Goal: Task Accomplishment & Management: Complete application form

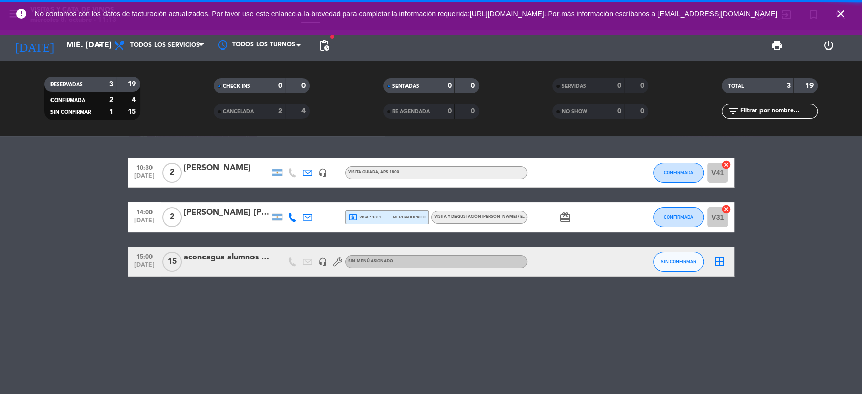
click at [844, 14] on icon "close" at bounding box center [841, 14] width 12 height 12
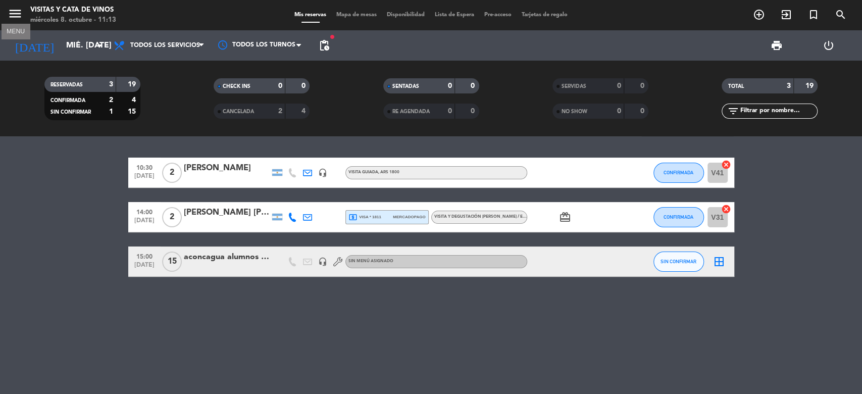
click at [20, 14] on icon "menu" at bounding box center [15, 13] width 15 height 15
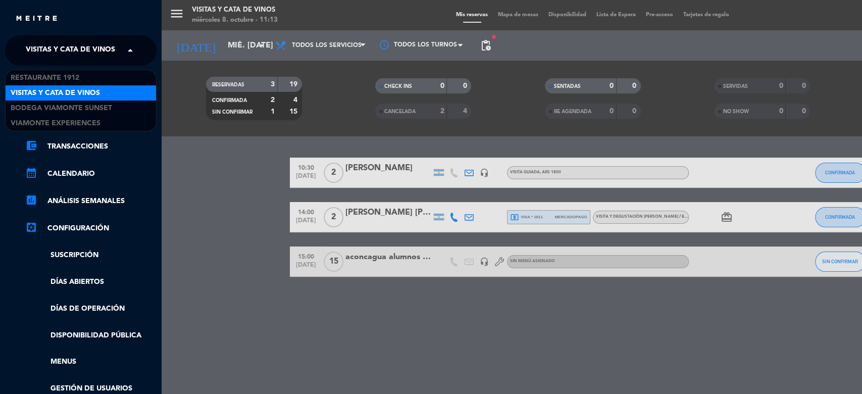
click at [100, 50] on span "Visitas y Cata de Vinos" at bounding box center [70, 50] width 89 height 21
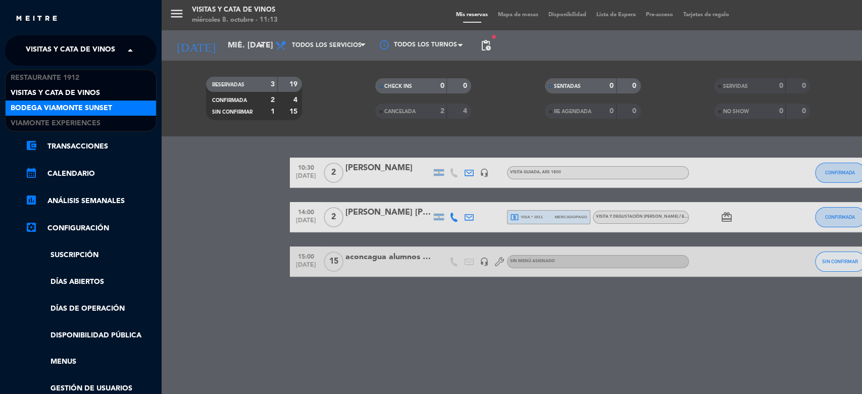
click at [109, 111] on span "Bodega Viamonte Sunset" at bounding box center [62, 109] width 102 height 12
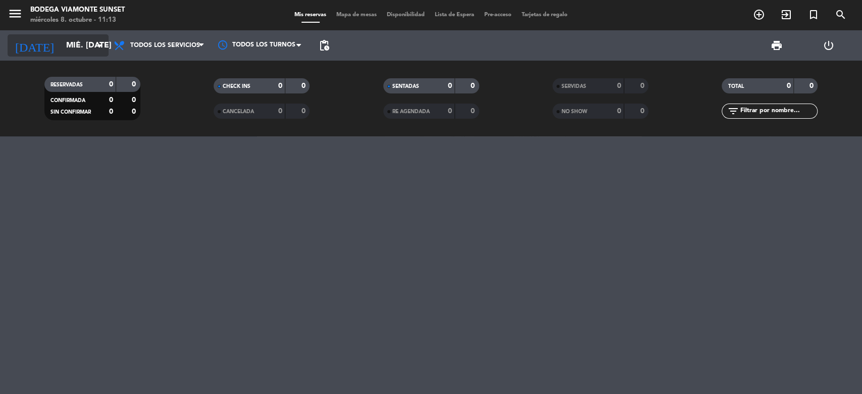
click at [83, 43] on input "mié. [DATE]" at bounding box center [114, 46] width 107 height 20
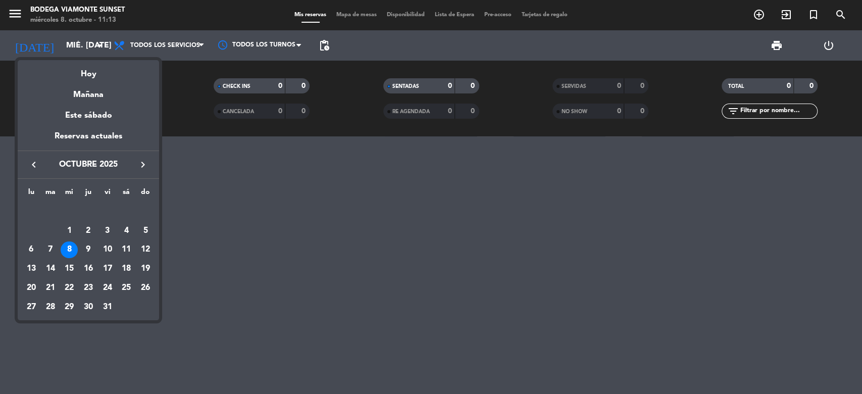
click at [140, 167] on icon "keyboard_arrow_right" at bounding box center [143, 165] width 12 height 12
click at [110, 225] on div "7" at bounding box center [107, 230] width 17 height 17
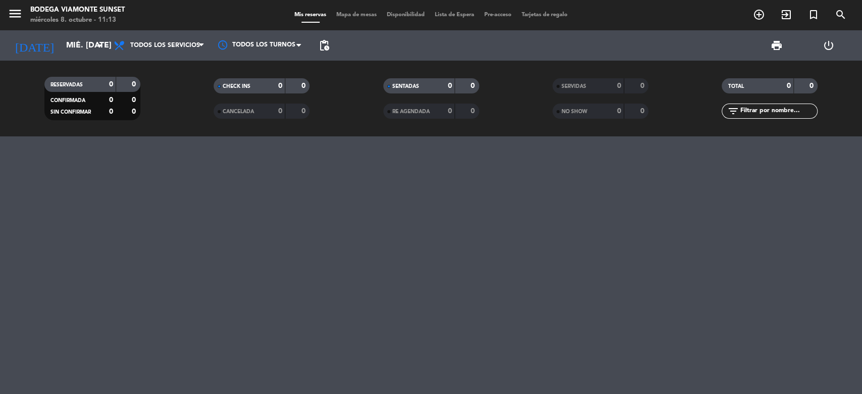
type input "vie. [DATE]"
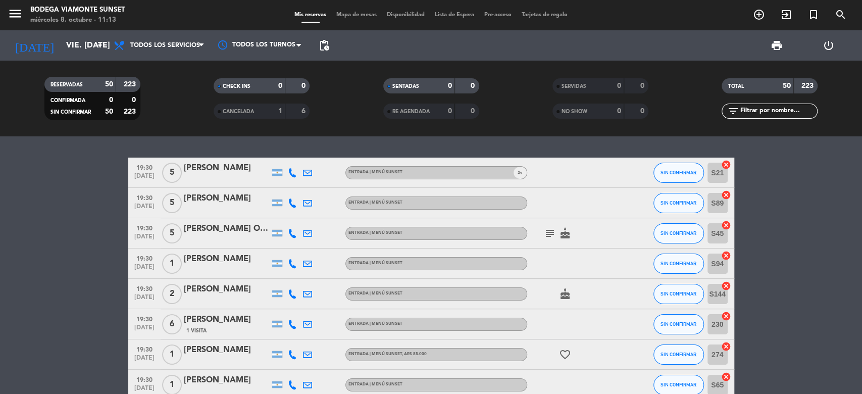
click at [782, 111] on input "text" at bounding box center [778, 111] width 78 height 11
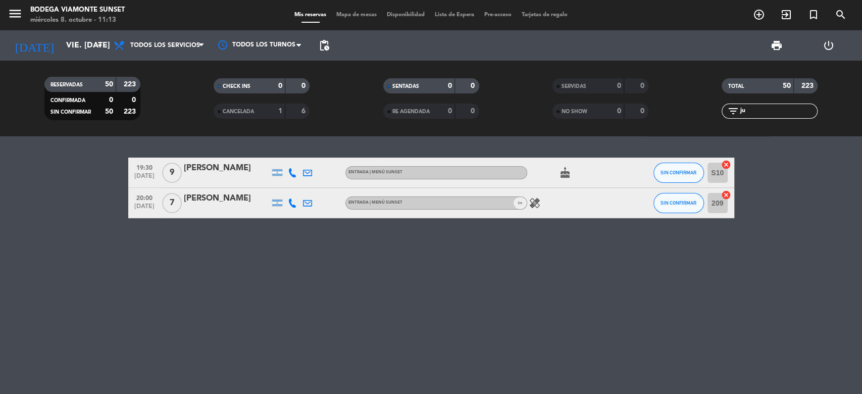
type input "ju"
click at [687, 172] on span "SIN CONFIRMAR" at bounding box center [679, 173] width 36 height 6
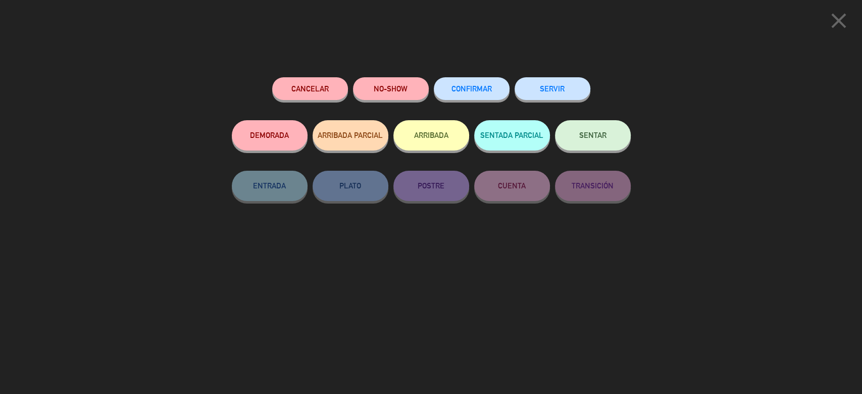
click at [601, 139] on button "SENTAR" at bounding box center [593, 135] width 76 height 30
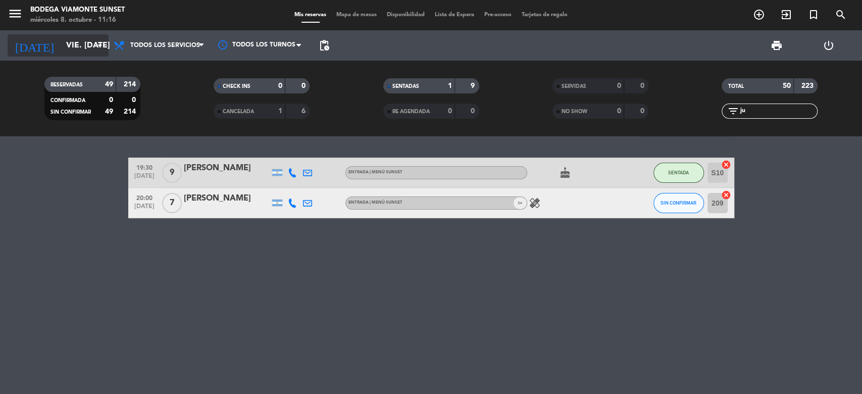
click at [84, 35] on div "[DATE] vie. [DATE] arrow_drop_down" at bounding box center [58, 45] width 101 height 22
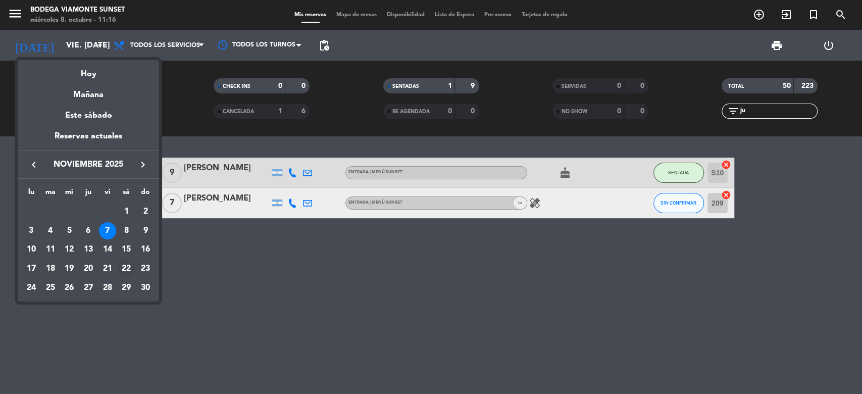
click at [126, 264] on div "22" at bounding box center [126, 268] width 17 height 17
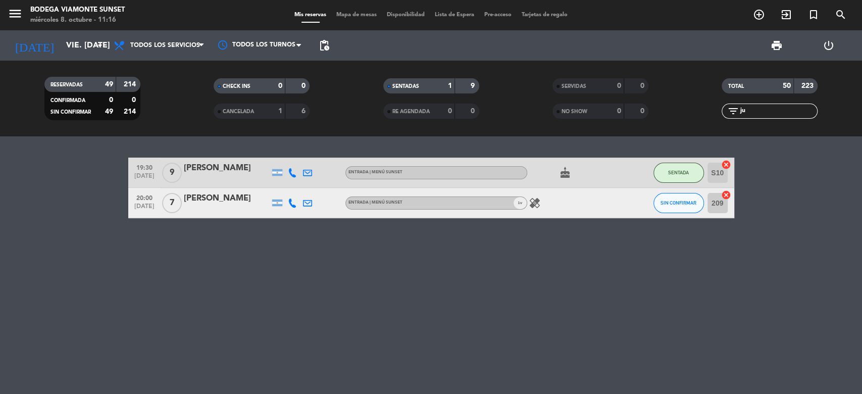
type input "sáb. [DATE]"
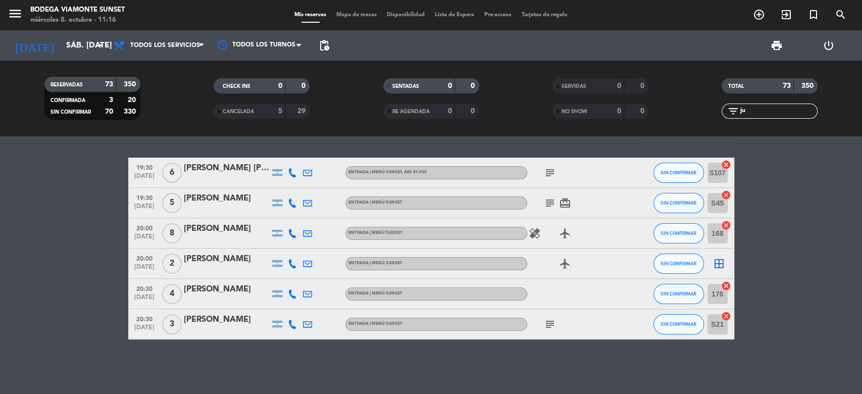
click at [765, 106] on input "ju" at bounding box center [778, 111] width 78 height 11
type input "j"
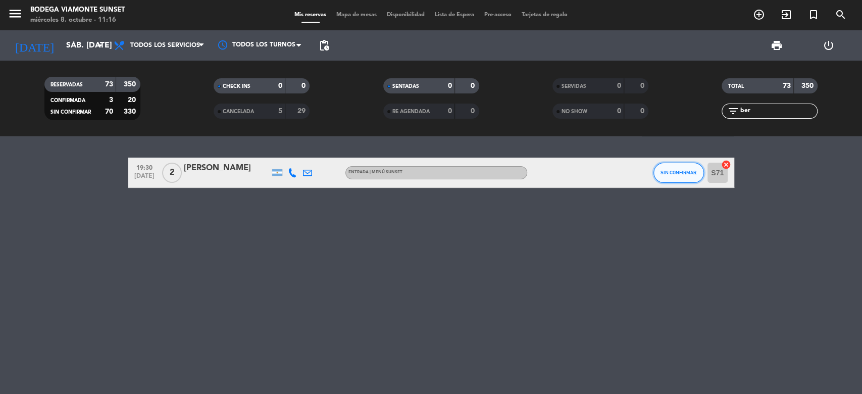
click at [673, 172] on span "SIN CONFIRMAR" at bounding box center [679, 173] width 36 height 6
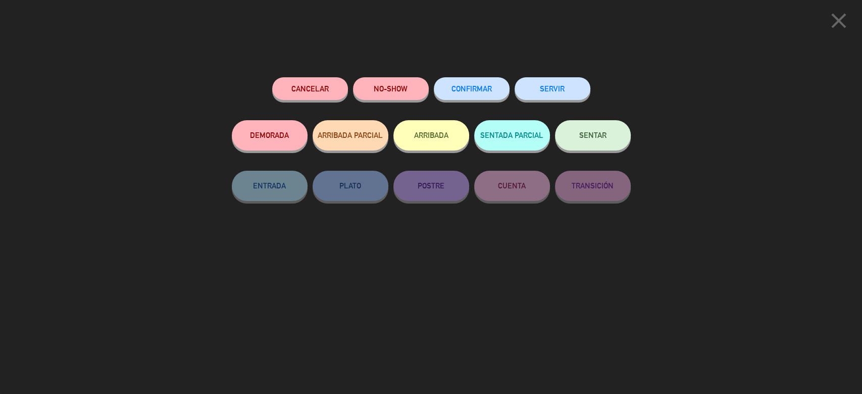
click at [598, 131] on button "SENTAR" at bounding box center [593, 135] width 76 height 30
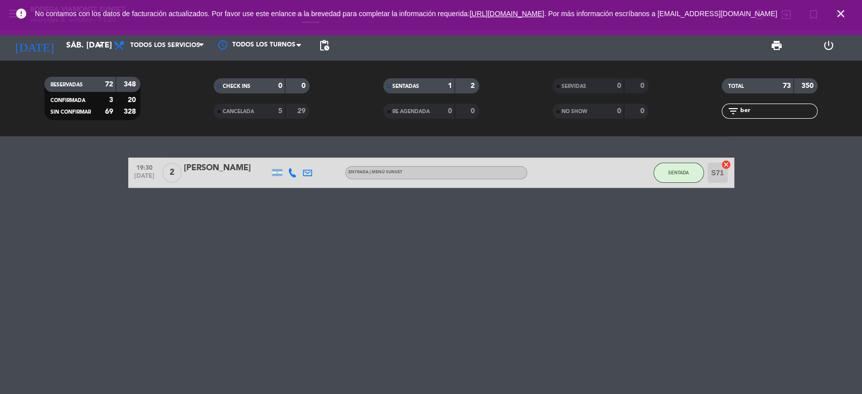
click at [784, 101] on div "TOTAL 73 350" at bounding box center [770, 90] width 169 height 25
click at [781, 109] on input "ber" at bounding box center [778, 111] width 78 height 11
type input "b"
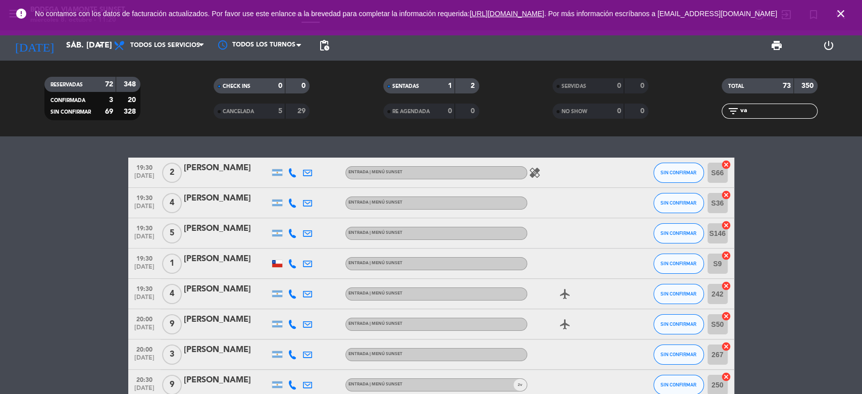
type input "v"
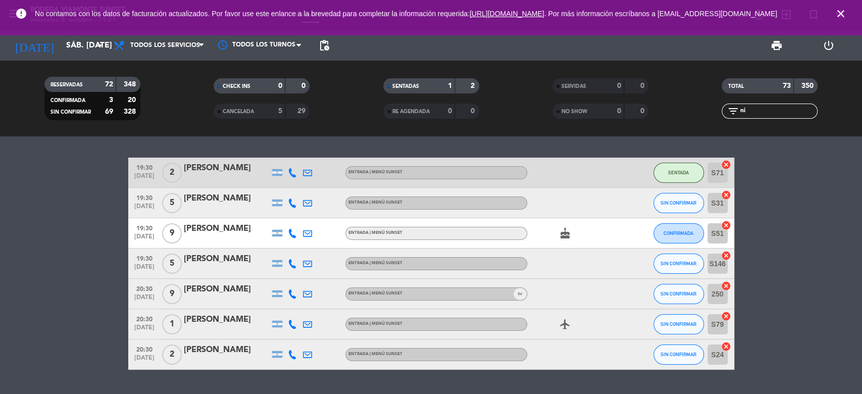
type input "n"
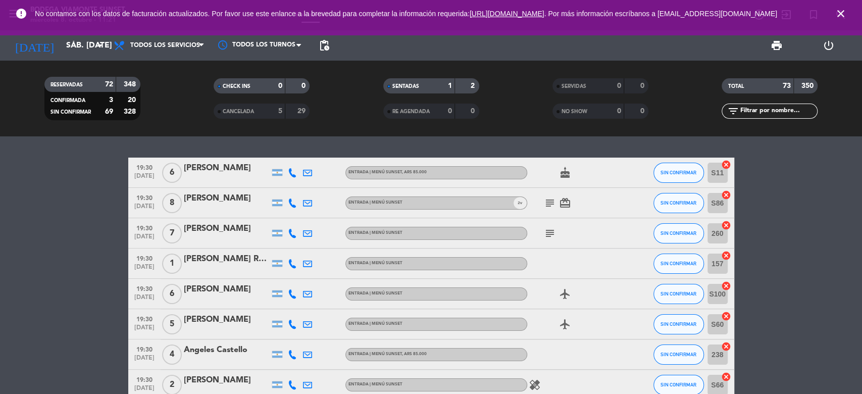
click at [842, 14] on icon "close" at bounding box center [841, 14] width 12 height 12
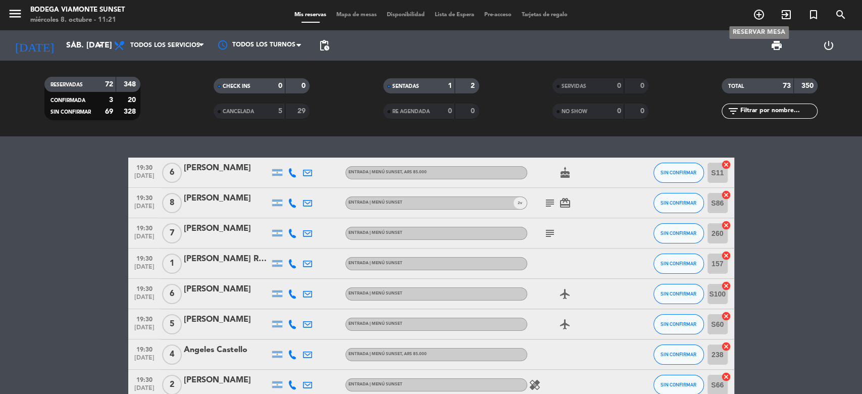
click at [761, 11] on icon "add_circle_outline" at bounding box center [759, 15] width 12 height 12
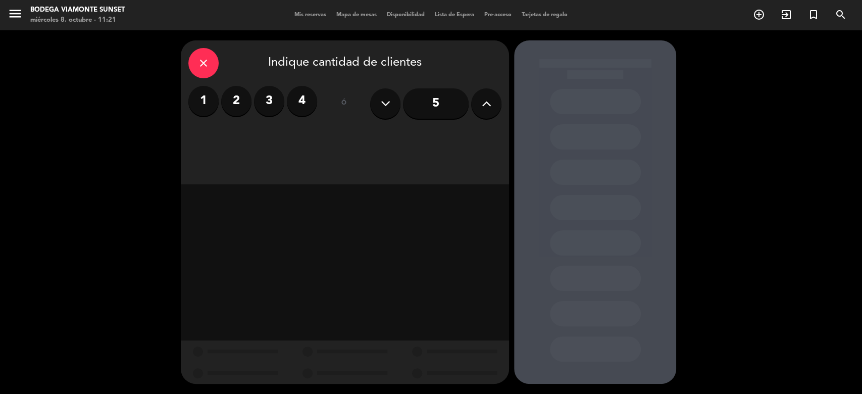
click at [483, 107] on icon at bounding box center [487, 103] width 10 height 15
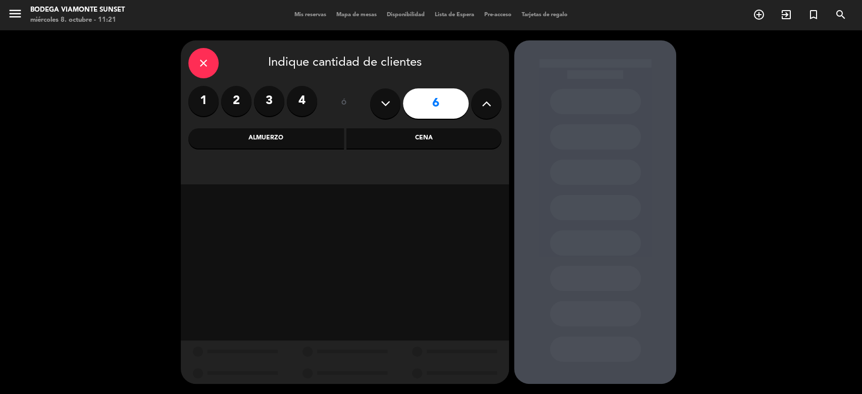
click at [483, 107] on icon at bounding box center [487, 103] width 10 height 15
type input "10"
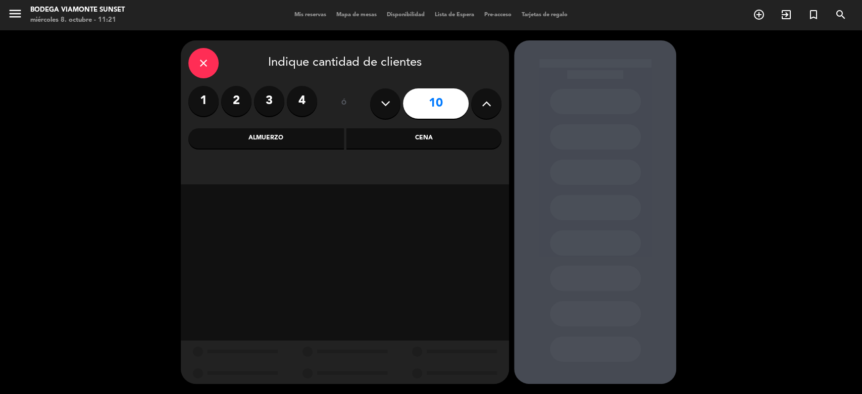
click at [404, 135] on div "Cena" at bounding box center [425, 138] width 156 height 20
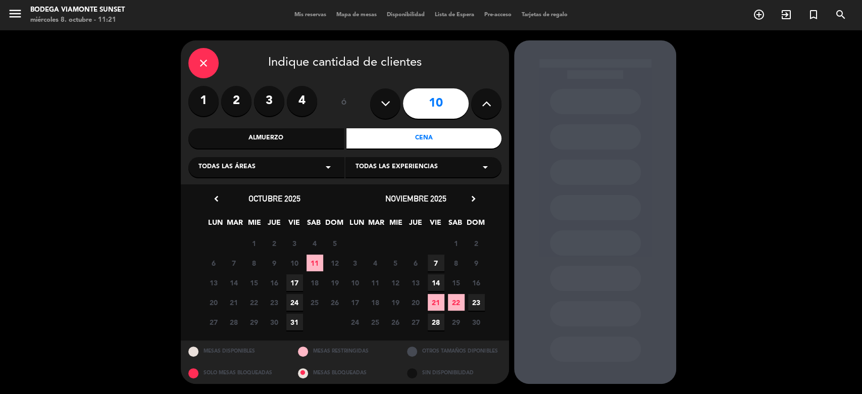
click at [456, 299] on span "22" at bounding box center [456, 302] width 17 height 17
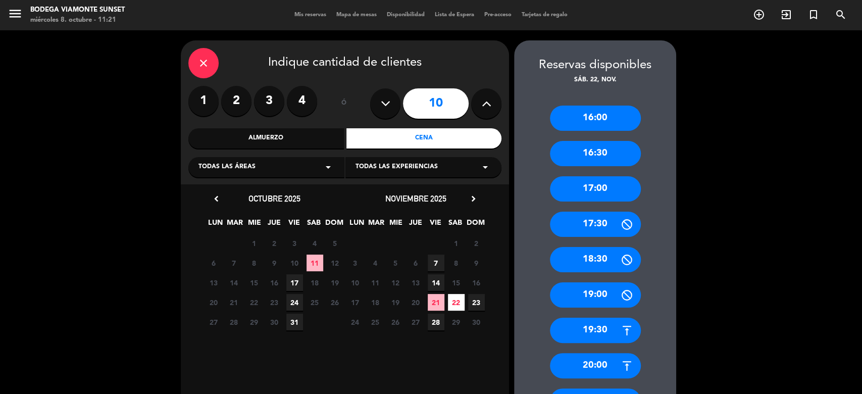
click at [592, 326] on div "19:30" at bounding box center [595, 330] width 91 height 25
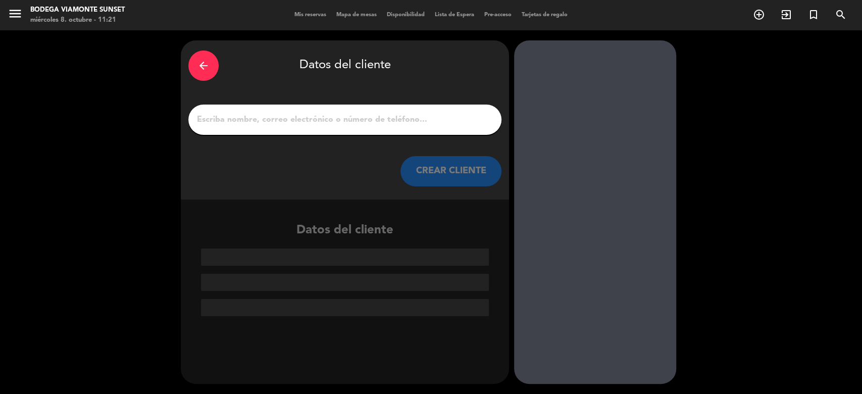
click at [291, 122] on input "1" at bounding box center [345, 120] width 298 height 14
paste input "[PERSON_NAME] DNI: 36.086.048"
type input "[PERSON_NAME] DNI: 36.086.048"
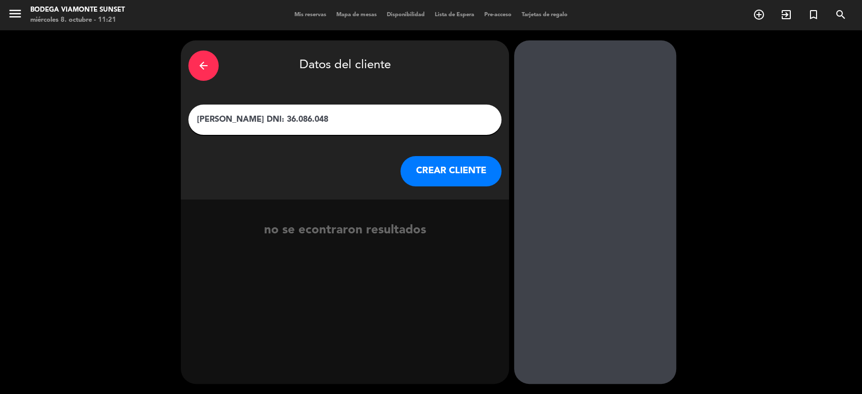
drag, startPoint x: 356, startPoint y: 117, endPoint x: 131, endPoint y: 119, distance: 224.9
click at [131, 119] on div "arrow_back Datos del cliente [PERSON_NAME] DNI: 36.086.048 CREAR CLIENTE no se …" at bounding box center [431, 212] width 862 height 364
type input "[PERSON_NAME]"
click at [448, 177] on button "CREAR CLIENTE" at bounding box center [451, 171] width 101 height 30
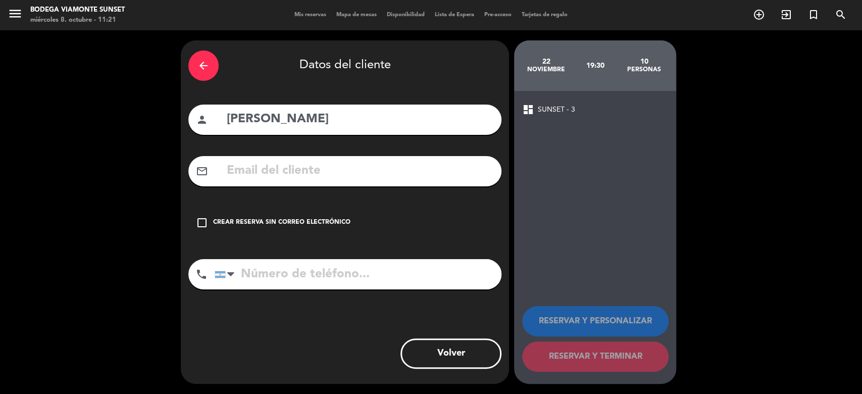
click at [326, 215] on div "check_box_outline_blank Crear reserva sin correo electrónico" at bounding box center [344, 223] width 313 height 30
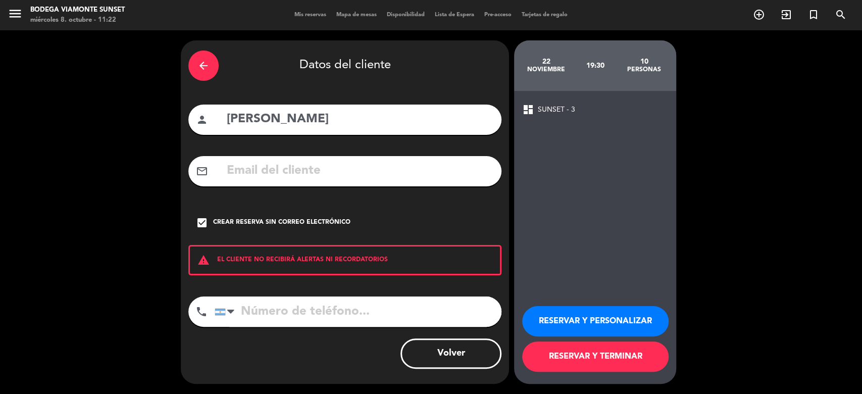
click at [606, 358] on button "RESERVAR Y TERMINAR" at bounding box center [595, 357] width 147 height 30
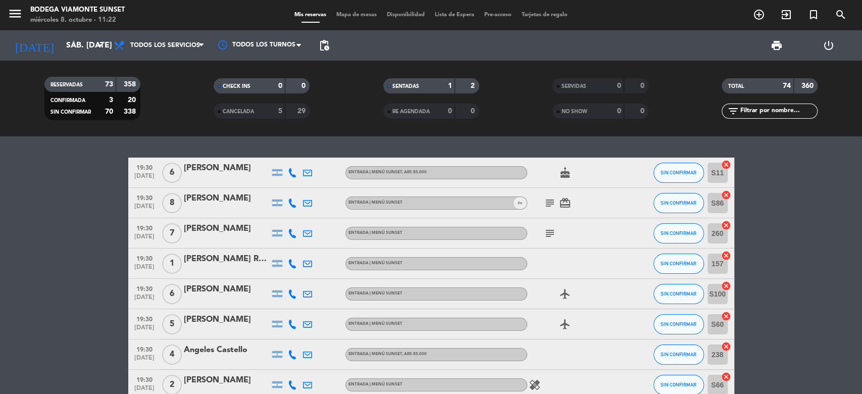
click at [784, 115] on input "text" at bounding box center [778, 111] width 78 height 11
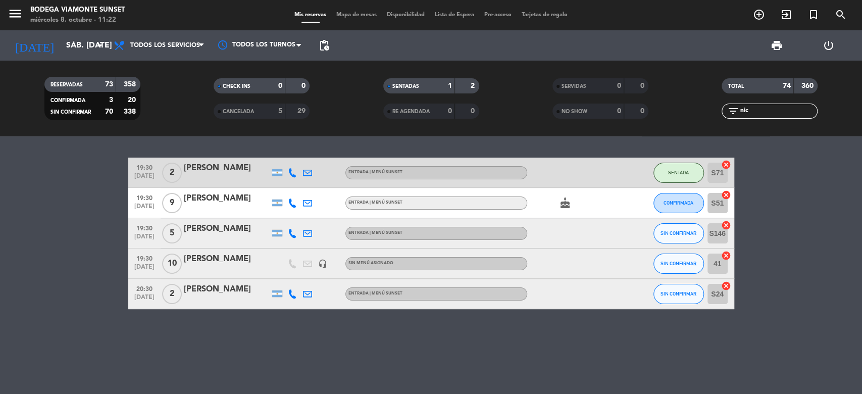
type input "nic"
click at [674, 261] on span "SIN CONFIRMAR" at bounding box center [679, 264] width 36 height 6
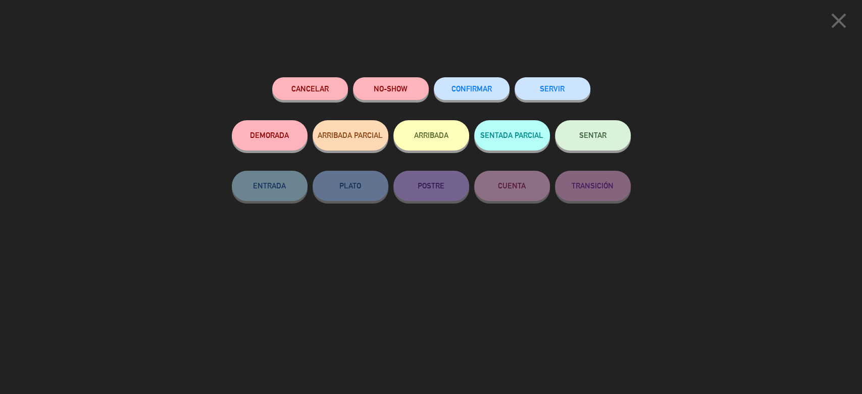
click at [602, 128] on button "SENTAR" at bounding box center [593, 135] width 76 height 30
